Goal: Task Accomplishment & Management: Use online tool/utility

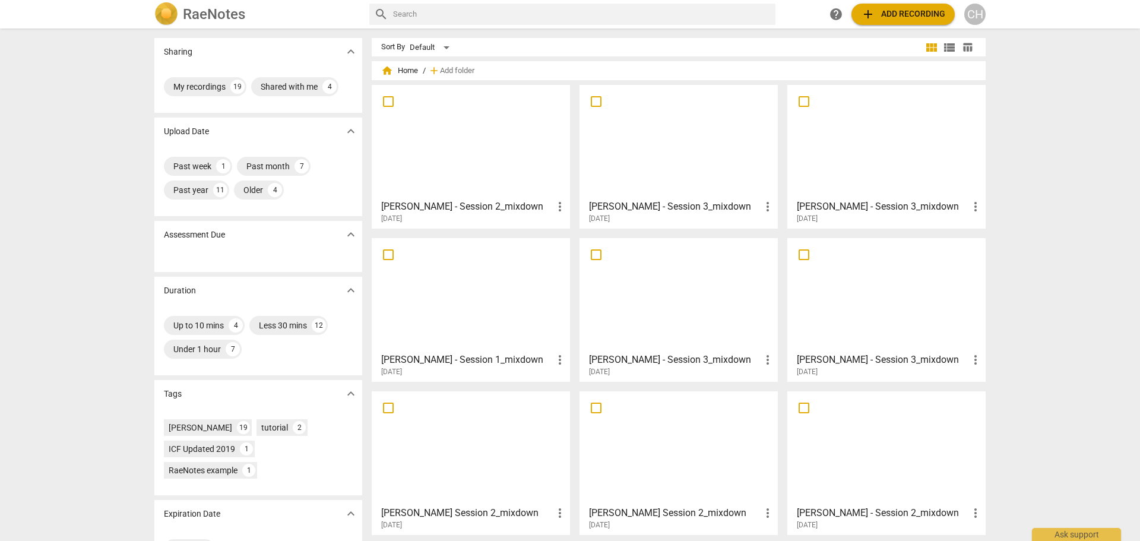
click at [908, 15] on span "add Add recording" at bounding box center [903, 14] width 84 height 14
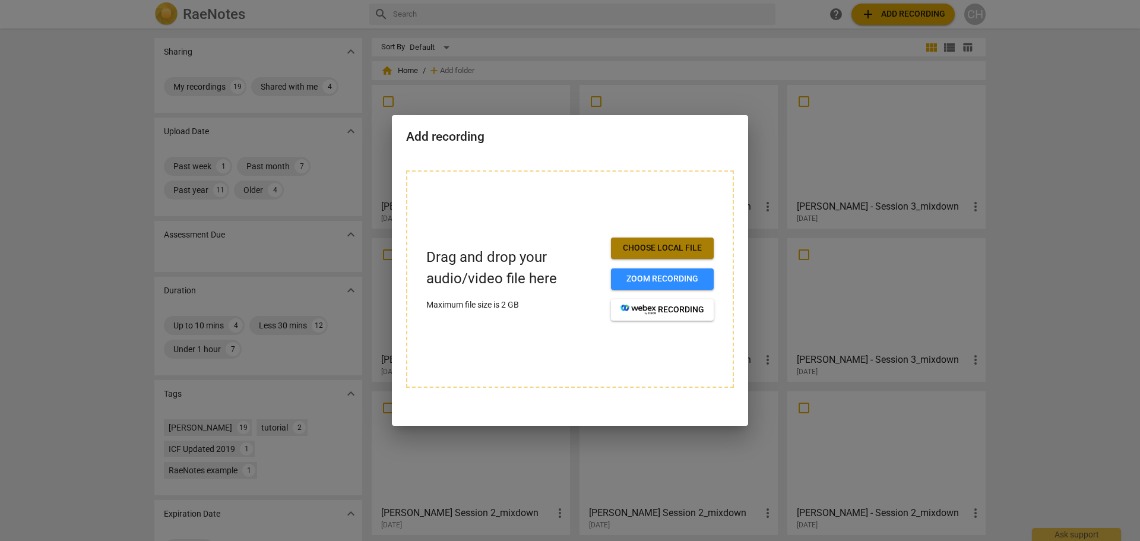
click at [682, 241] on button "Choose local file" at bounding box center [662, 248] width 103 height 21
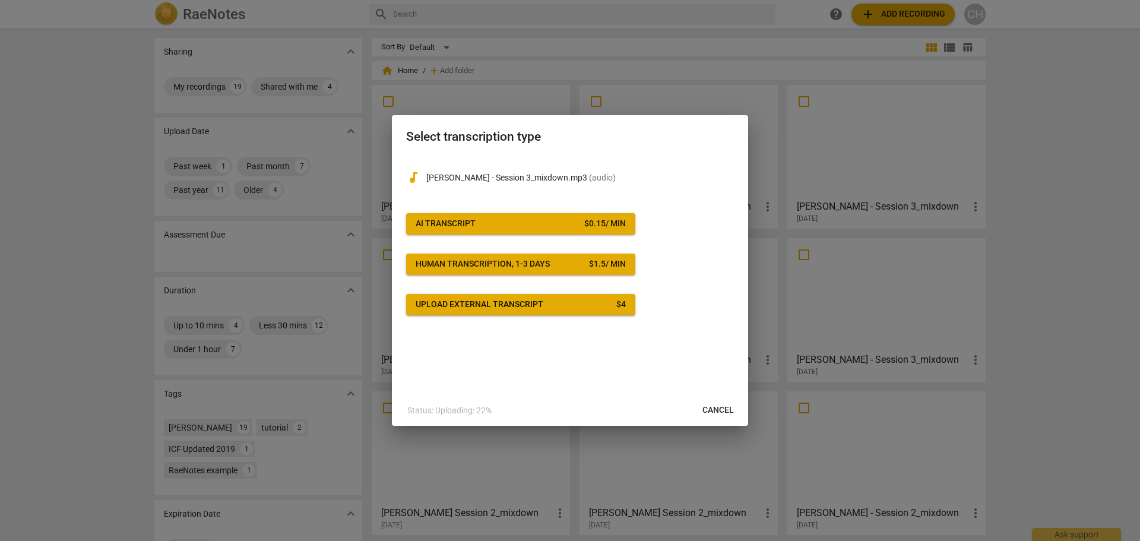
click at [499, 220] on span "AI Transcript $ 0.15 / min" at bounding box center [521, 224] width 210 height 12
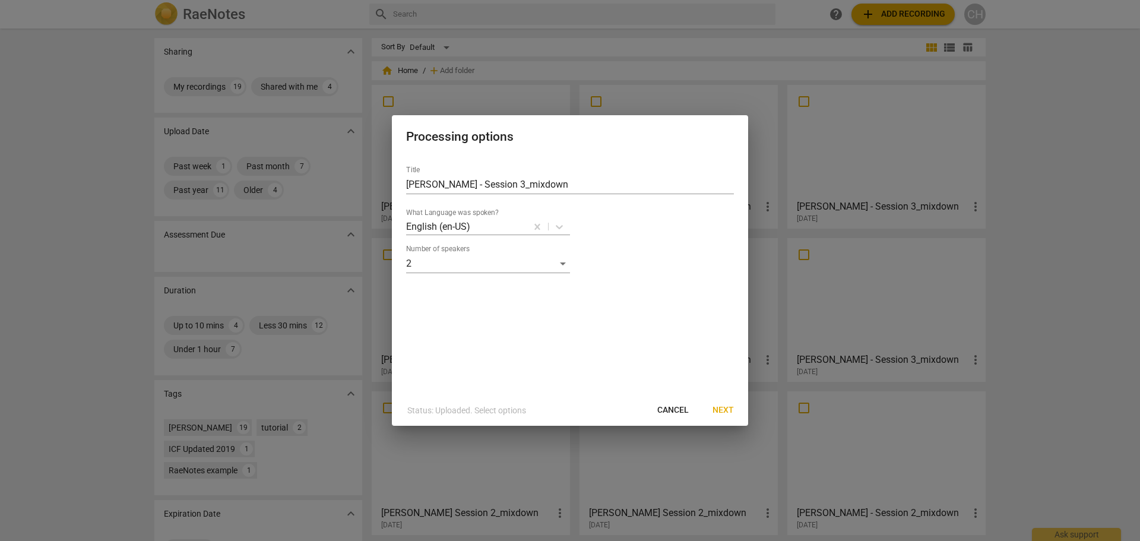
click at [731, 409] on span "Next" at bounding box center [723, 410] width 21 height 12
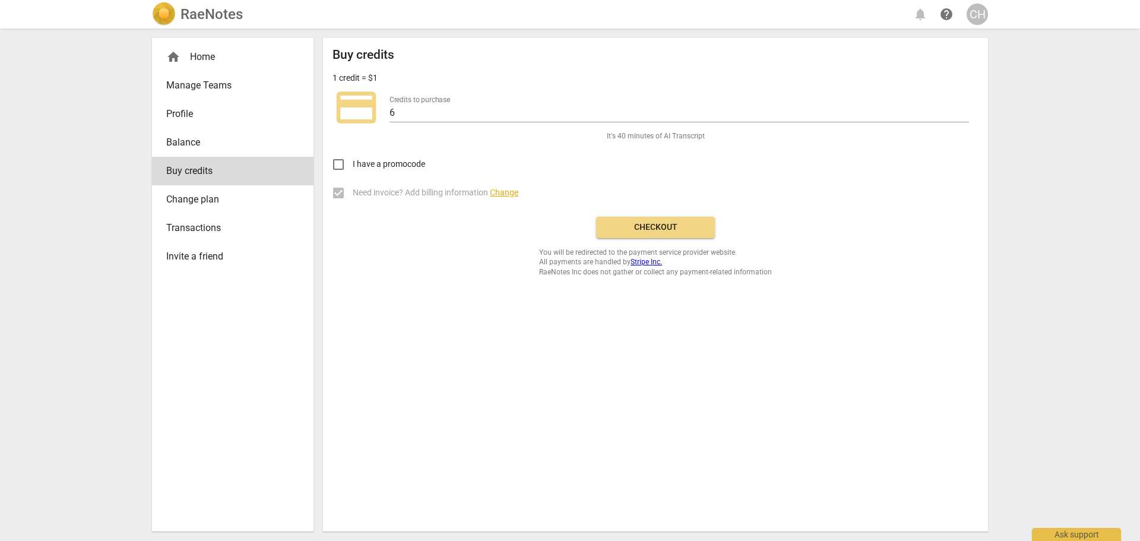
click at [664, 224] on span "Checkout" at bounding box center [656, 228] width 100 height 12
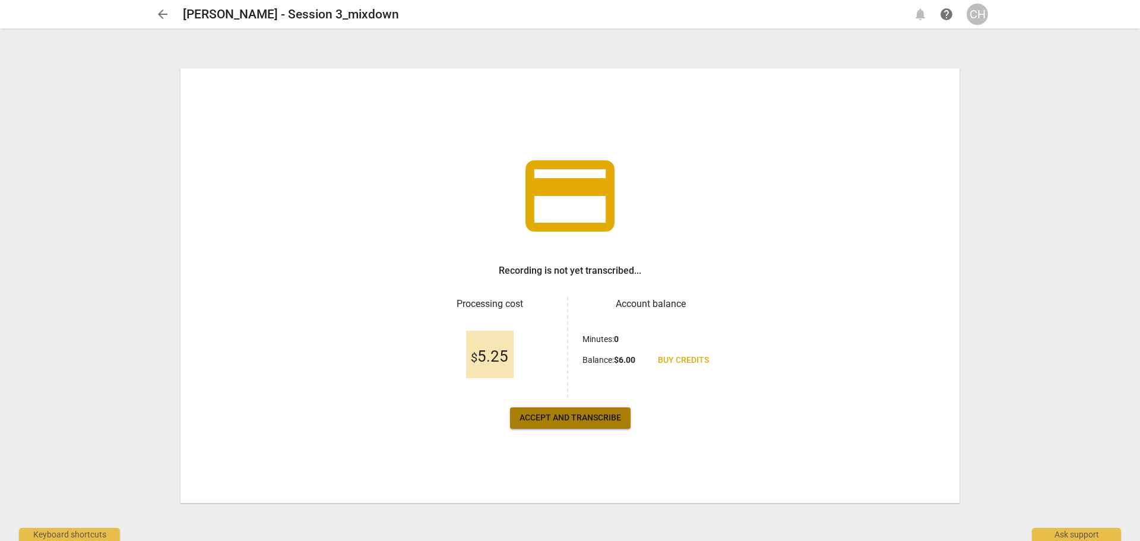
click at [578, 415] on span "Accept and transcribe" at bounding box center [571, 418] width 102 height 12
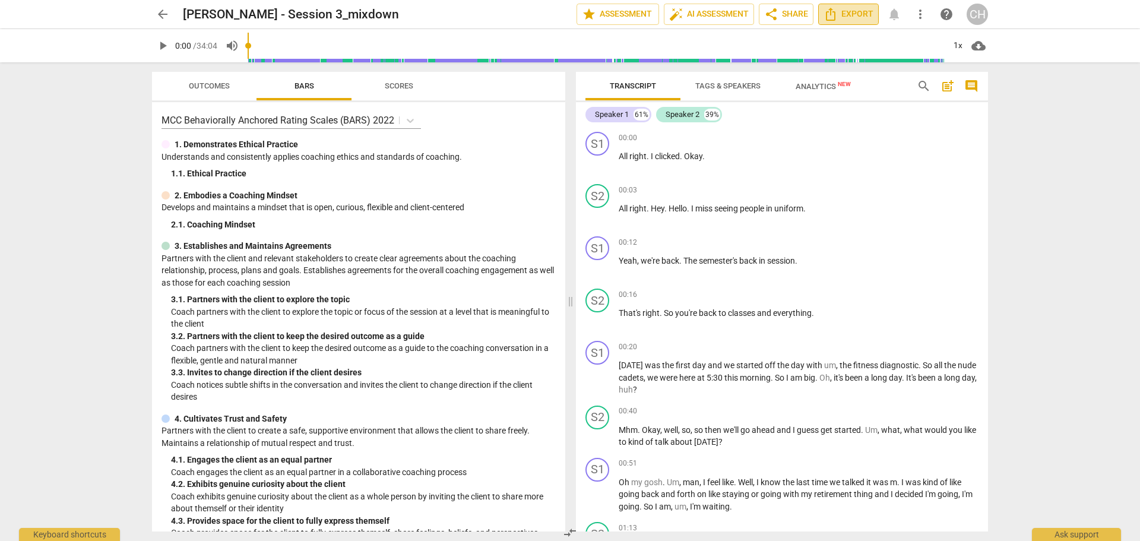
click at [840, 10] on span "Export" at bounding box center [849, 14] width 50 height 14
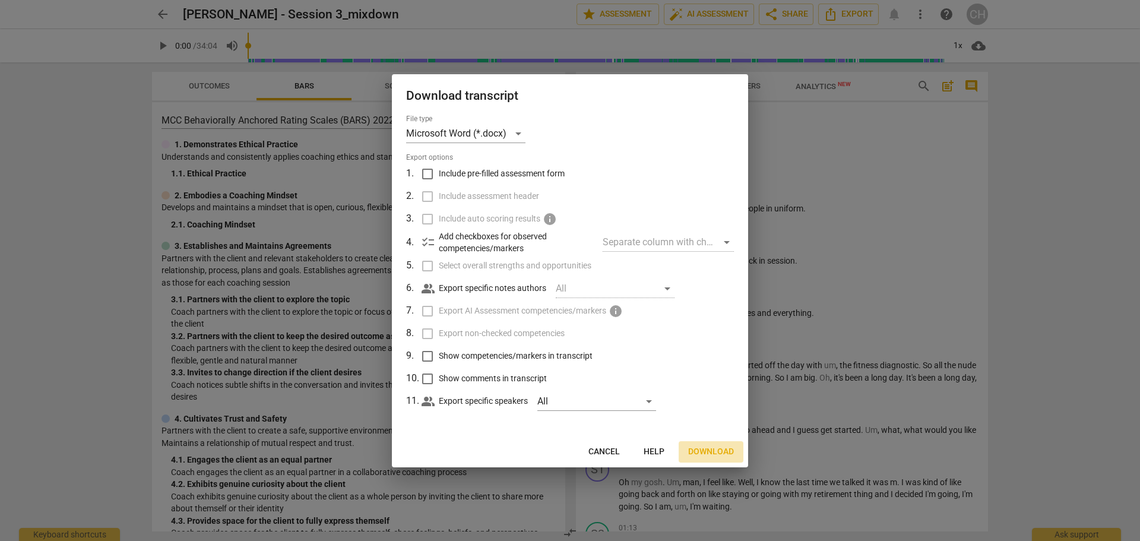
click at [704, 448] on span "Download" at bounding box center [711, 452] width 46 height 12
